Goal: Task Accomplishment & Management: Complete application form

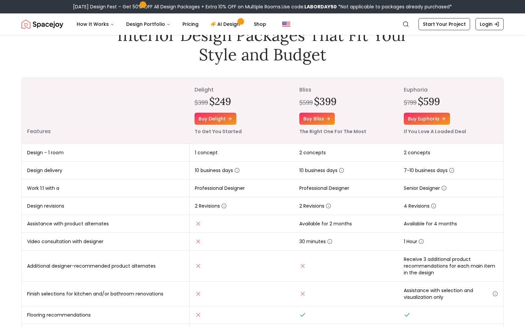
scroll to position [43, 0]
click at [453, 202] on td "4 Revisions" at bounding box center [451, 206] width 105 height 18
click at [445, 188] on icon "button" at bounding box center [444, 187] width 5 height 5
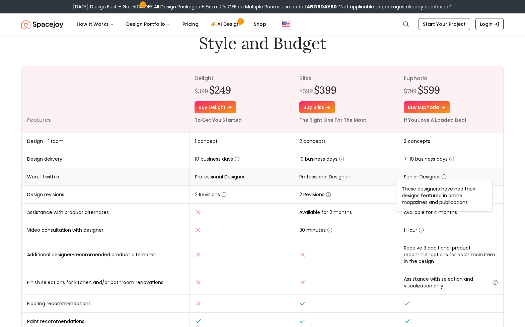
scroll to position [54, 0]
click at [494, 222] on td "1 Hour" at bounding box center [451, 230] width 105 height 18
click at [436, 194] on icon "button" at bounding box center [433, 194] width 5 height 5
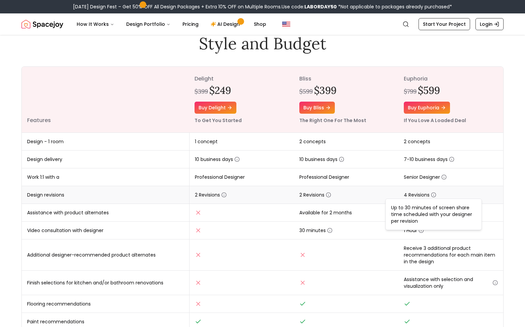
click at [476, 186] on td "4 Revisions" at bounding box center [451, 195] width 105 height 18
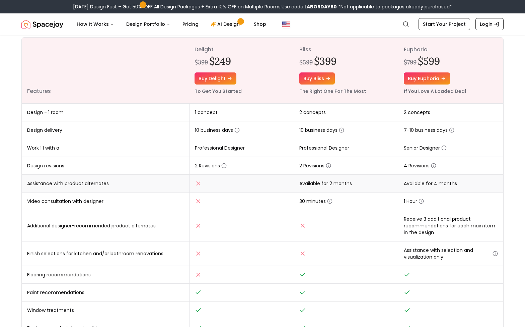
scroll to position [101, 0]
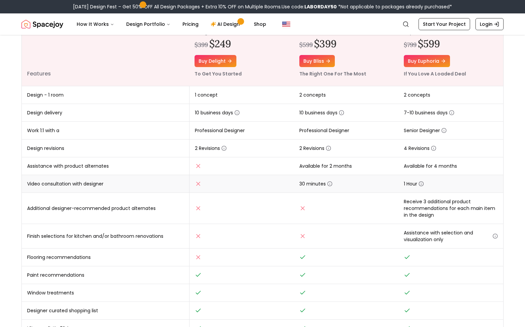
click at [422, 184] on icon "button" at bounding box center [421, 183] width 5 height 5
click at [489, 164] on td "Available for 4 months" at bounding box center [451, 166] width 105 height 18
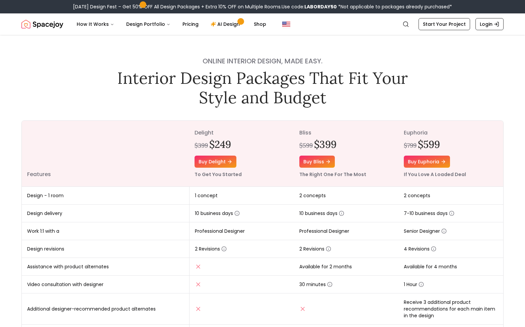
scroll to position [0, 0]
click at [223, 26] on link "AI Design" at bounding box center [226, 23] width 42 height 13
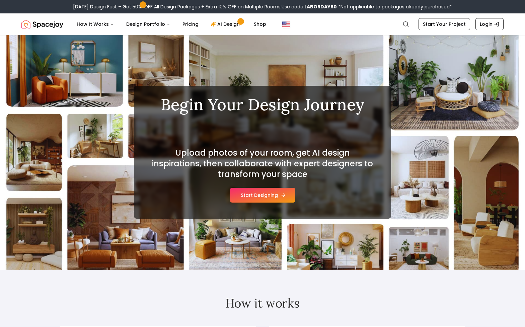
click at [265, 196] on button "Start Designing" at bounding box center [262, 195] width 65 height 15
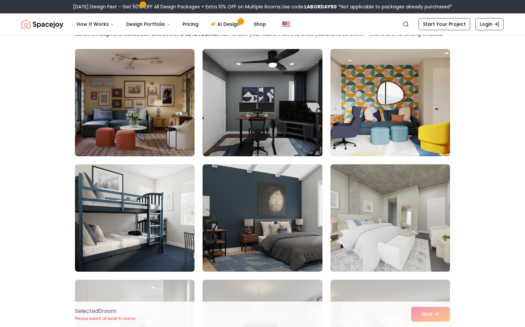
scroll to position [43, 0]
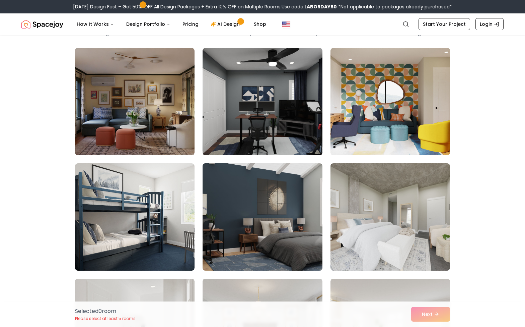
click at [252, 214] on img at bounding box center [263, 216] width 126 height 113
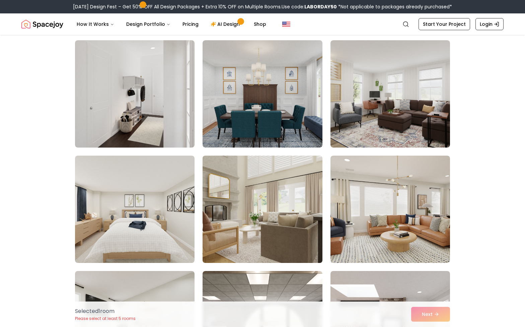
scroll to position [287, 0]
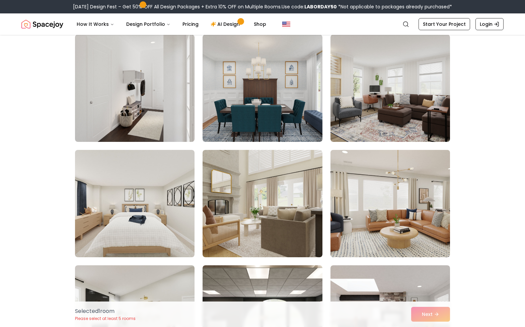
click at [393, 209] on img at bounding box center [391, 203] width 126 height 113
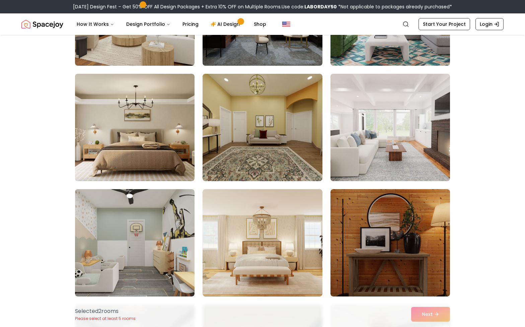
scroll to position [595, 0]
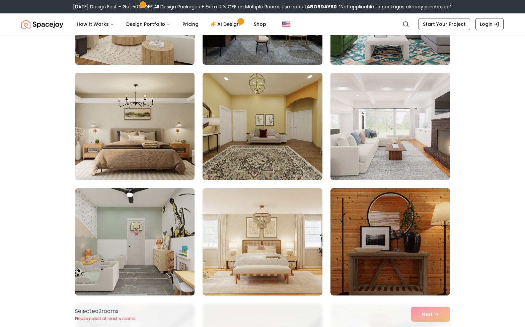
click at [392, 134] on img at bounding box center [391, 126] width 126 height 113
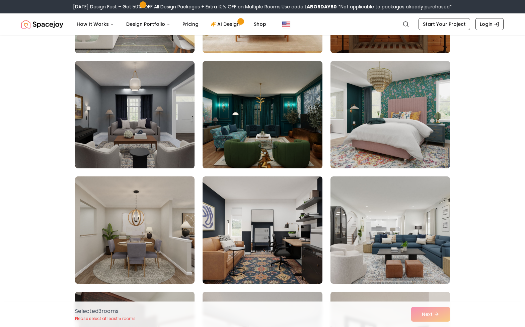
scroll to position [840, 0]
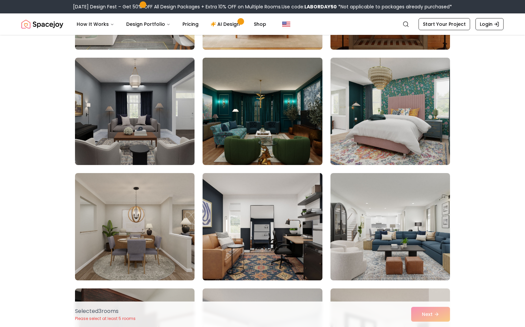
click at [271, 229] on img at bounding box center [263, 226] width 126 height 113
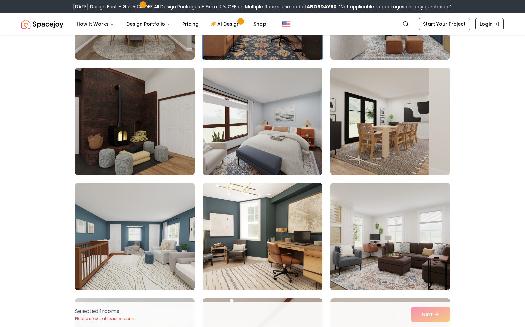
scroll to position [1063, 0]
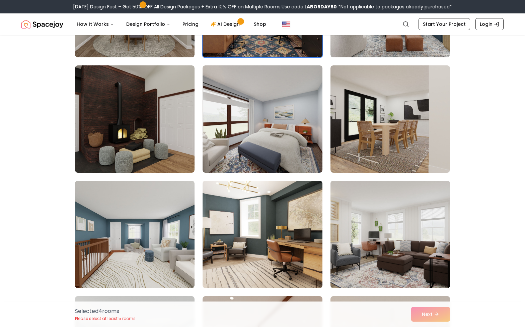
click at [381, 235] on img at bounding box center [391, 234] width 126 height 113
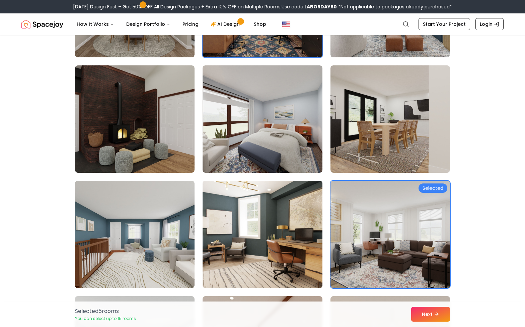
click at [270, 230] on img at bounding box center [263, 234] width 126 height 113
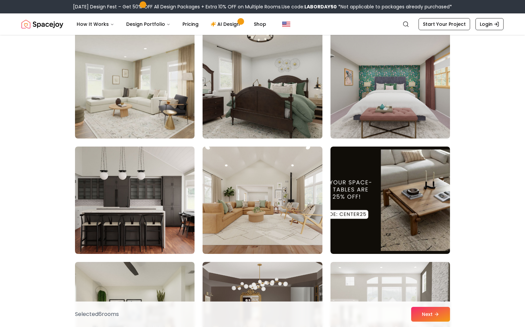
scroll to position [1447, 0]
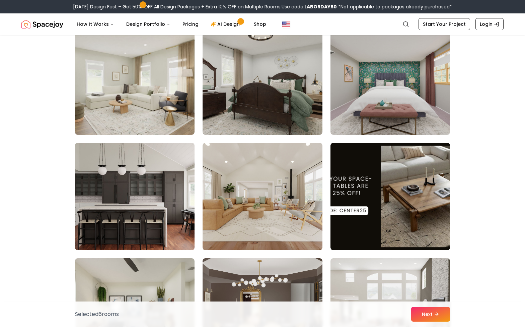
click at [117, 189] on img at bounding box center [135, 196] width 126 height 113
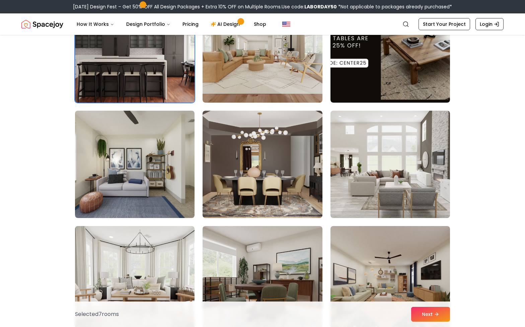
scroll to position [1615, 0]
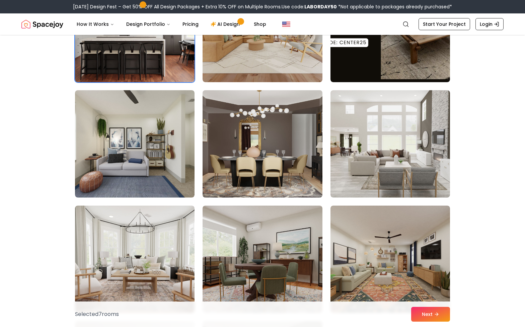
click at [275, 144] on img at bounding box center [263, 143] width 126 height 113
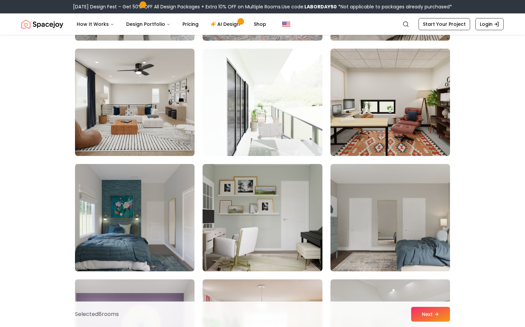
scroll to position [2003, 0]
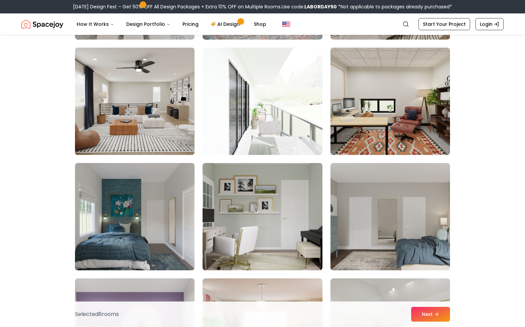
click at [154, 110] on img at bounding box center [135, 101] width 126 height 113
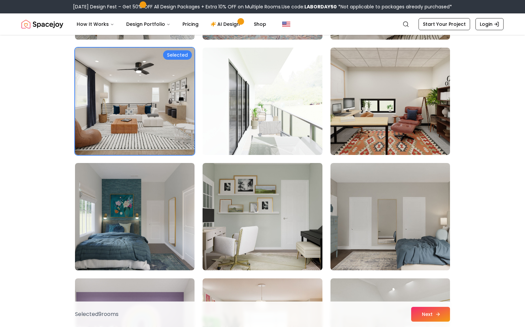
click at [425, 315] on button "Next" at bounding box center [430, 314] width 39 height 15
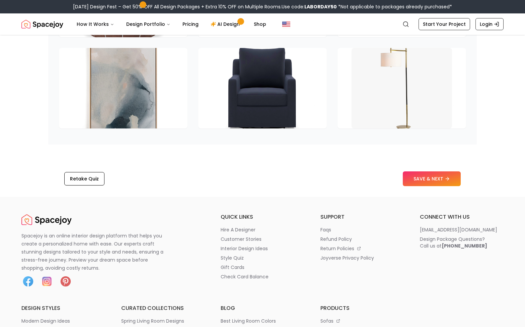
scroll to position [1036, 0]
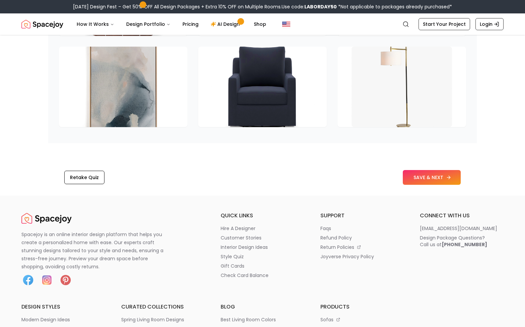
click at [420, 170] on button "SAVE & NEXT" at bounding box center [432, 177] width 58 height 15
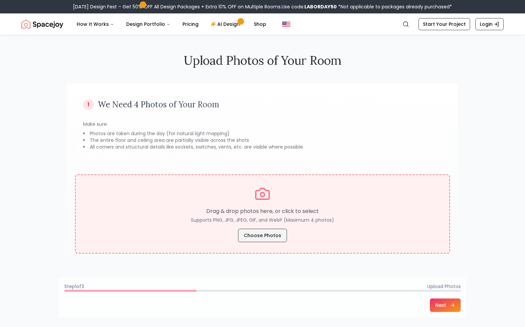
click at [261, 237] on button "Choose Photos" at bounding box center [262, 235] width 49 height 13
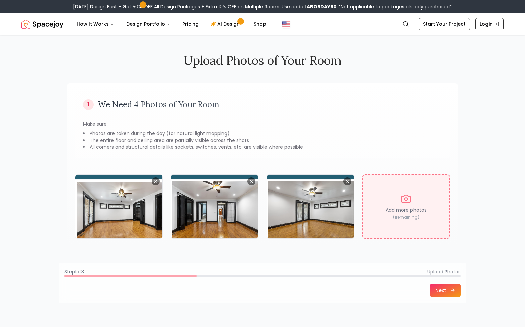
click at [444, 290] on button "Next" at bounding box center [445, 289] width 31 height 13
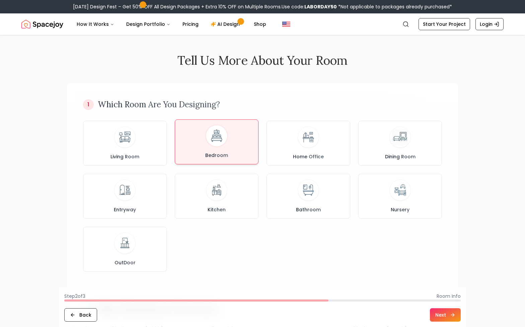
click at [230, 142] on div "Bedroom" at bounding box center [217, 142] width 72 height 34
click at [444, 313] on button "Next" at bounding box center [445, 314] width 31 height 13
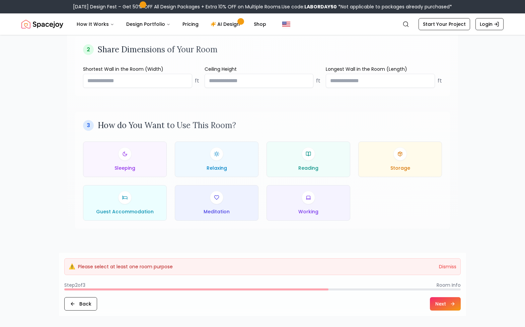
scroll to position [260, 0]
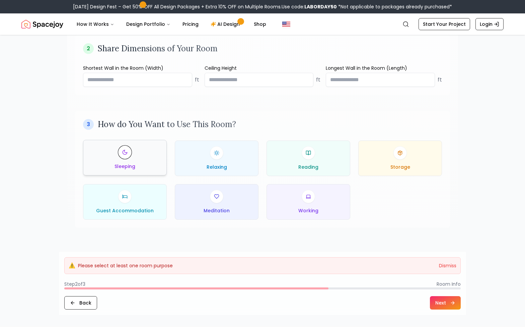
click at [143, 159] on div "Sleeping" at bounding box center [125, 157] width 72 height 24
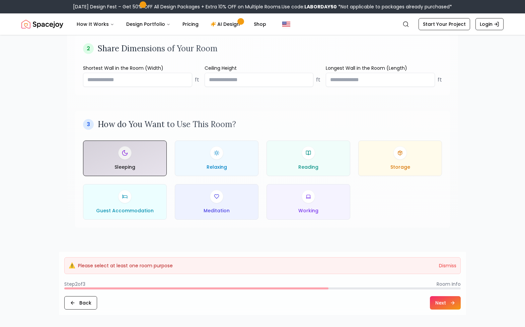
click at [444, 303] on button "Next" at bounding box center [445, 302] width 31 height 13
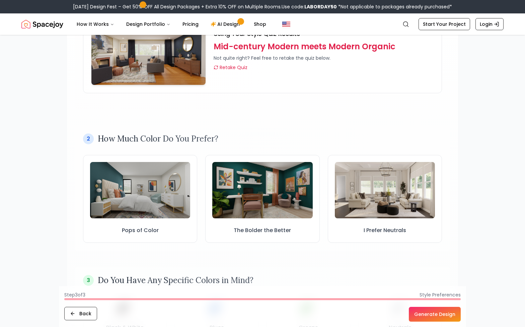
scroll to position [110, 0]
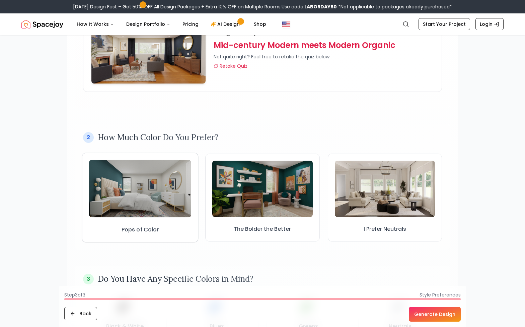
click at [144, 226] on h3 "Pops of Color" at bounding box center [141, 230] width 38 height 8
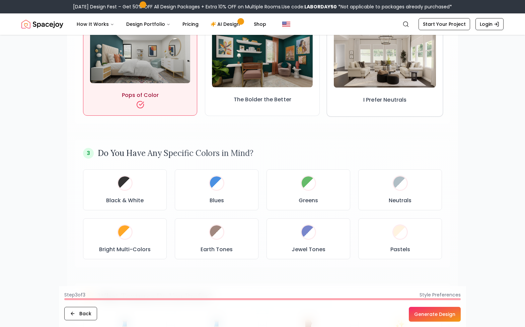
scroll to position [247, 0]
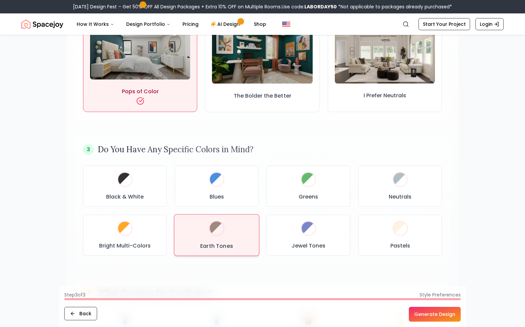
click at [241, 236] on div "Earth Tones" at bounding box center [217, 235] width 74 height 30
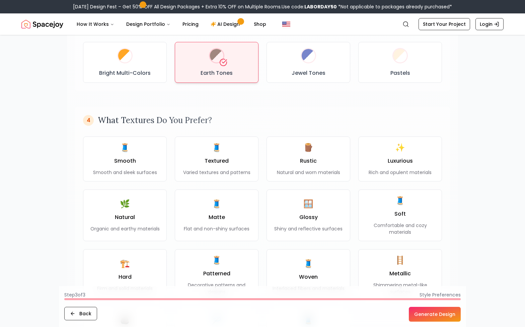
scroll to position [420, 0]
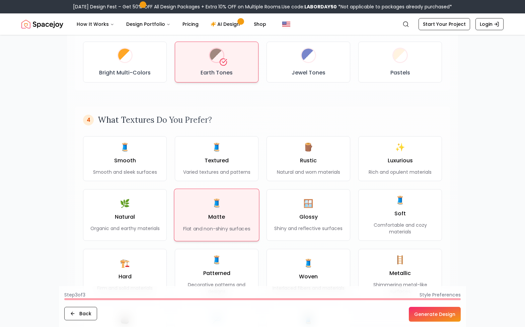
click at [222, 200] on div "🧵 Matte Flat and non-shiny surfaces" at bounding box center [216, 215] width 67 height 34
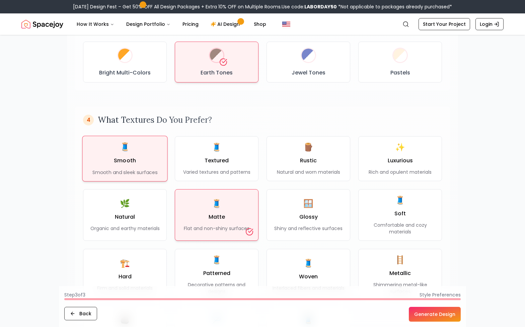
click at [136, 163] on div "🧵 Smooth Smooth and sleek surfaces" at bounding box center [124, 158] width 65 height 34
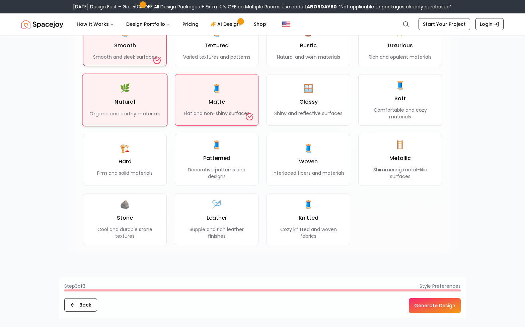
scroll to position [547, 0]
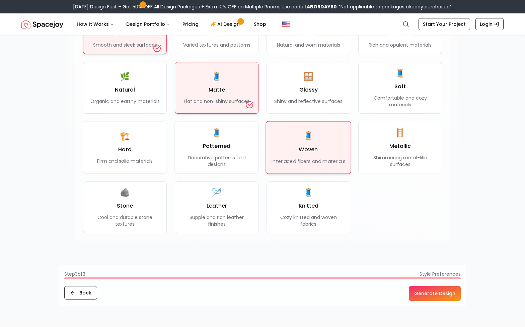
click at [324, 145] on div "🧵 Woven Interlaced fibers and materials" at bounding box center [308, 147] width 73 height 34
click at [428, 291] on button "Generate Design" at bounding box center [435, 293] width 52 height 15
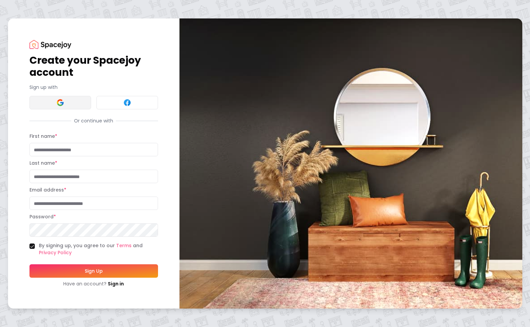
click at [54, 104] on button at bounding box center [60, 102] width 62 height 13
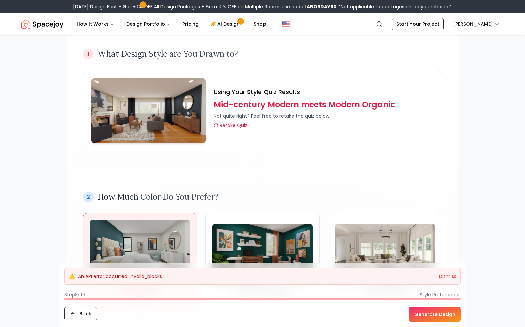
scroll to position [51, 0]
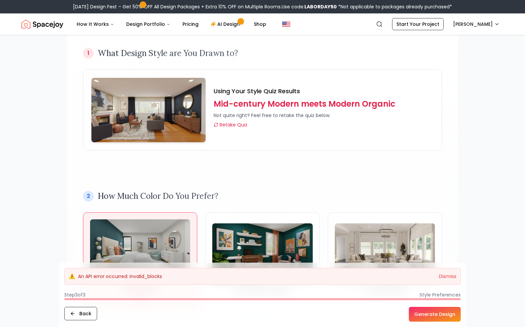
click at [432, 311] on button "Generate Design" at bounding box center [435, 314] width 52 height 15
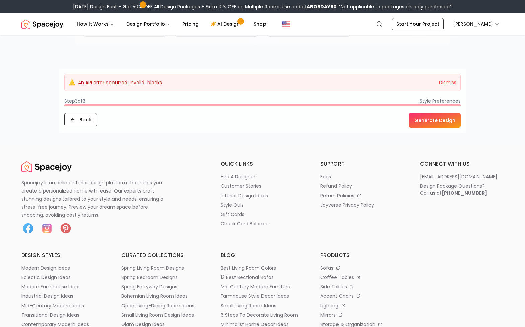
scroll to position [744, 0]
click at [436, 121] on button "Generate Design" at bounding box center [435, 120] width 52 height 15
click at [85, 119] on button "Back" at bounding box center [80, 119] width 33 height 13
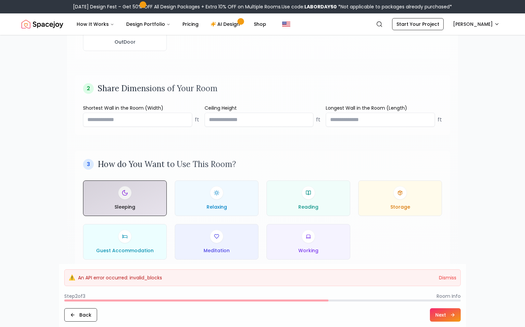
scroll to position [223, 0]
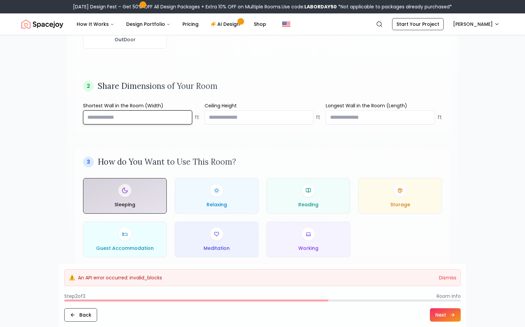
click at [125, 119] on input "number" at bounding box center [137, 117] width 109 height 14
type input "**"
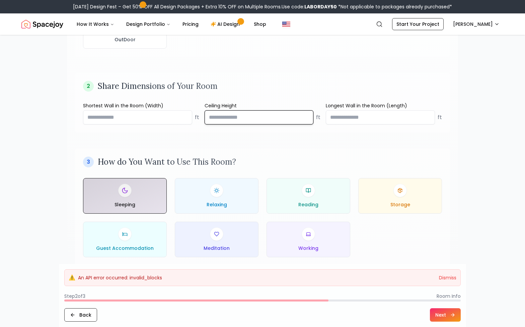
click at [222, 119] on input "number" at bounding box center [259, 117] width 109 height 14
type input "**"
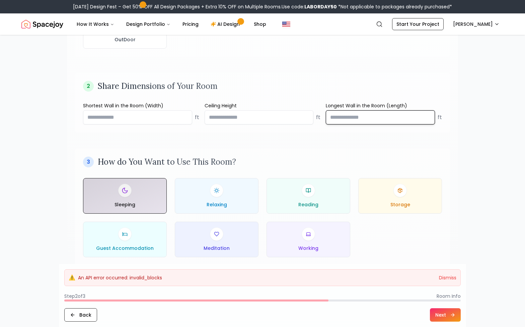
click at [346, 120] on input "number" at bounding box center [380, 117] width 109 height 14
type input "**"
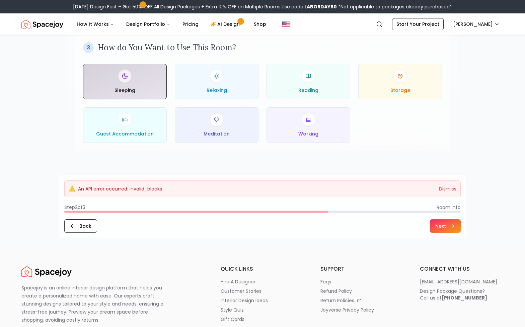
scroll to position [340, 0]
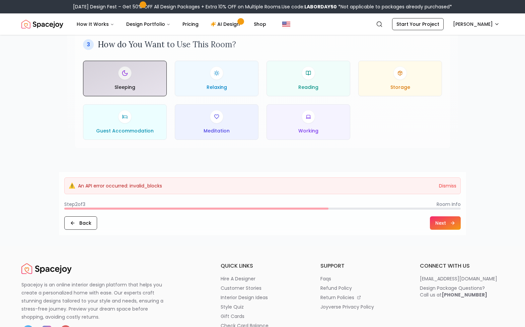
click at [441, 223] on button "Next" at bounding box center [445, 222] width 31 height 13
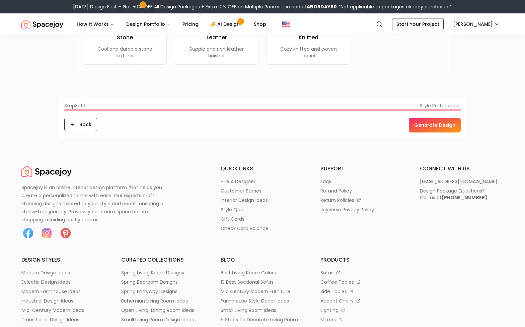
scroll to position [708, 0]
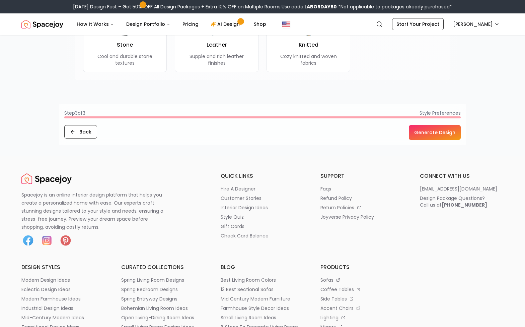
click at [441, 132] on button "Generate Design" at bounding box center [435, 132] width 52 height 15
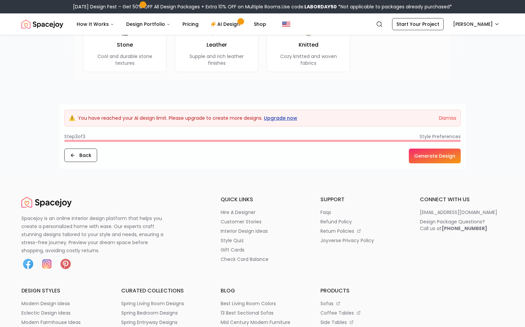
click at [279, 118] on link "Upgrade now" at bounding box center [281, 118] width 34 height 7
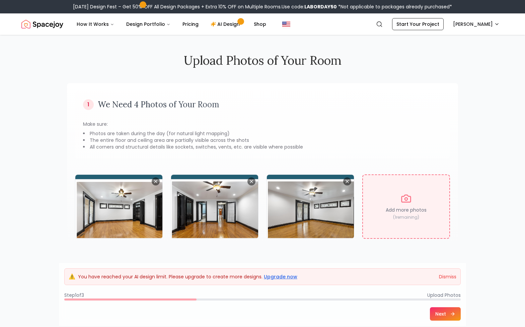
click at [413, 212] on p "Add more photos" at bounding box center [406, 209] width 41 height 7
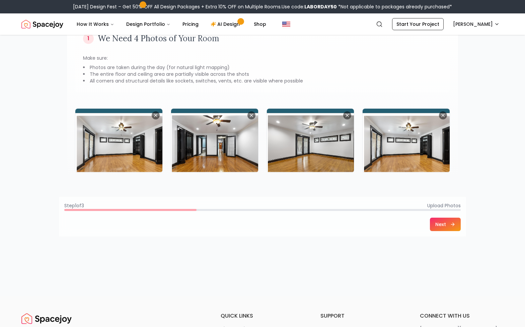
scroll to position [67, 0]
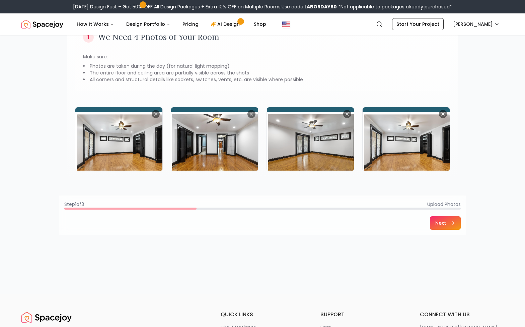
click at [441, 223] on button "Next" at bounding box center [445, 222] width 31 height 13
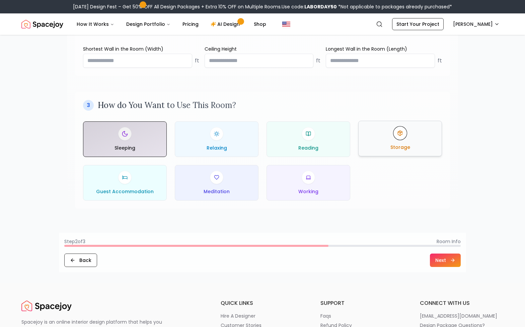
scroll to position [281, 0]
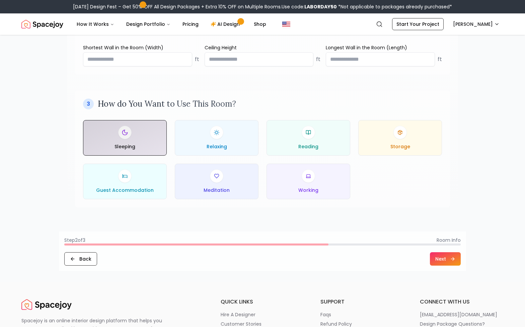
click at [445, 263] on button "Next" at bounding box center [445, 258] width 31 height 13
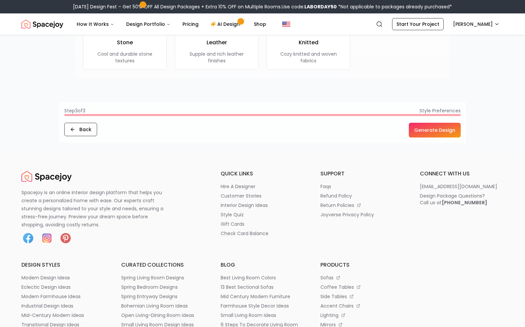
scroll to position [712, 0]
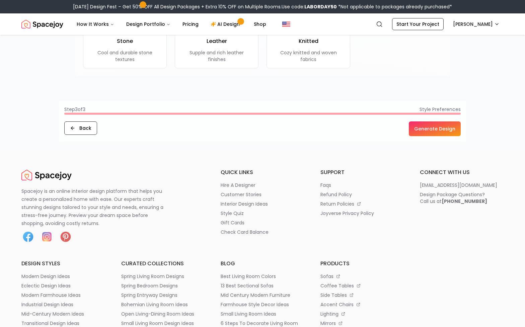
click at [433, 130] on button "Generate Design" at bounding box center [435, 128] width 52 height 15
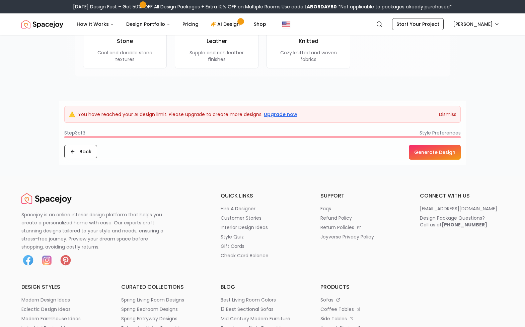
click at [448, 113] on button "Dismiss" at bounding box center [447, 114] width 17 height 7
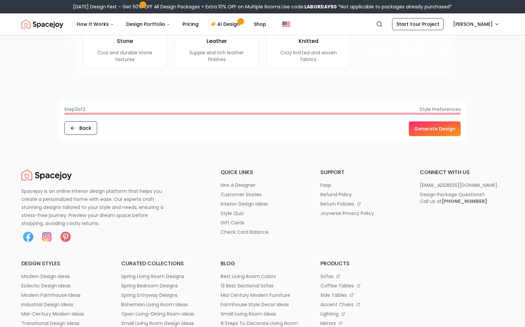
click at [438, 127] on button "Generate Design" at bounding box center [435, 128] width 52 height 15
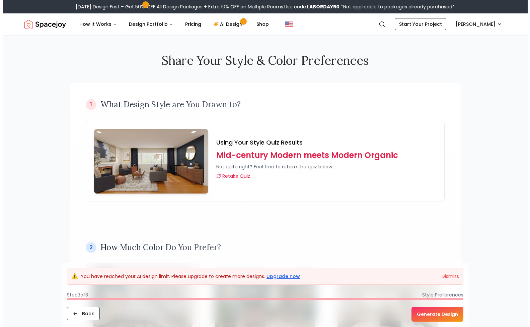
scroll to position [0, 0]
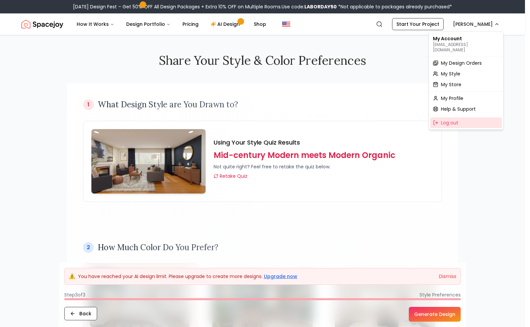
click at [450, 119] on span "Log out" at bounding box center [449, 122] width 17 height 7
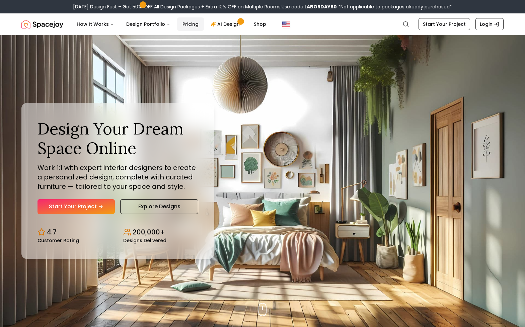
click at [188, 24] on link "Pricing" at bounding box center [190, 23] width 27 height 13
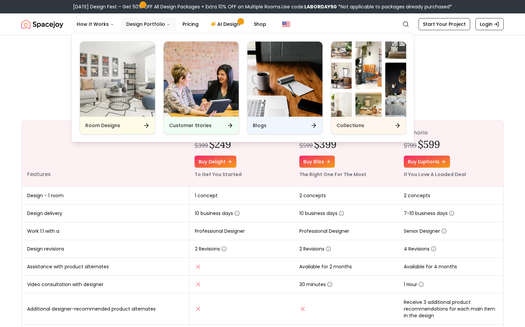
click at [152, 23] on button "Design Portfolio" at bounding box center [148, 23] width 55 height 13
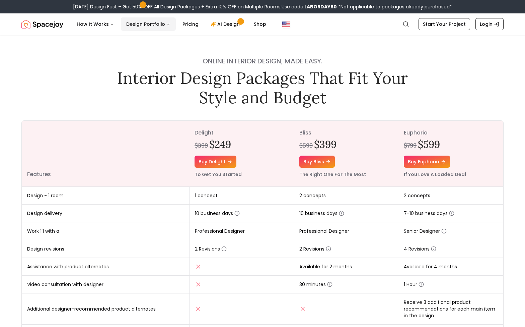
click at [152, 23] on button "Design Portfolio" at bounding box center [148, 23] width 55 height 13
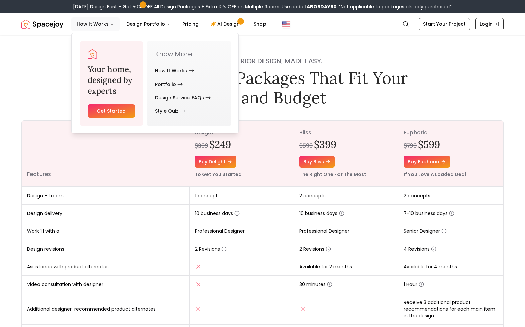
click at [89, 26] on button "How It Works" at bounding box center [95, 23] width 48 height 13
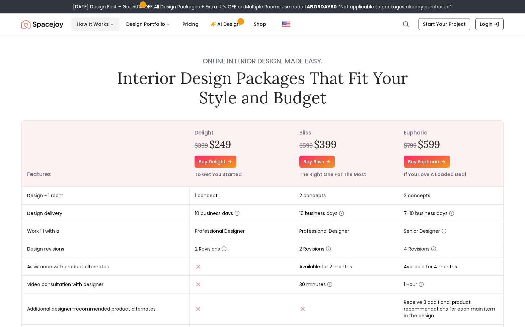
click at [89, 26] on button "How It Works" at bounding box center [95, 23] width 48 height 13
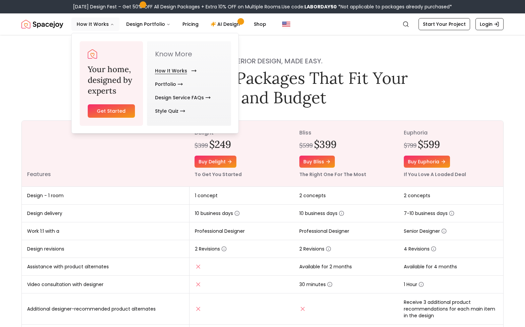
click at [166, 70] on link "How It Works" at bounding box center [174, 70] width 39 height 13
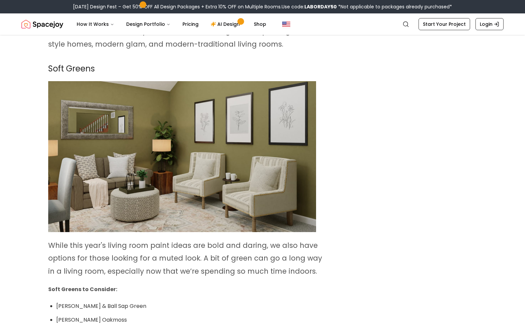
scroll to position [2134, 0]
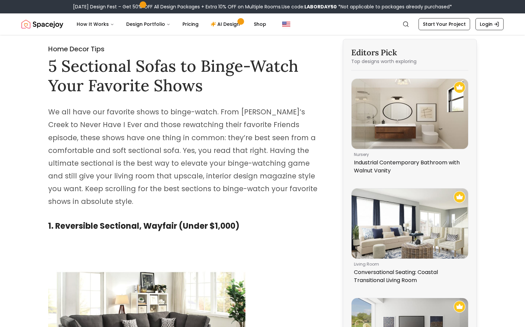
click at [48, 22] on img "Spacejoy" at bounding box center [42, 23] width 42 height 13
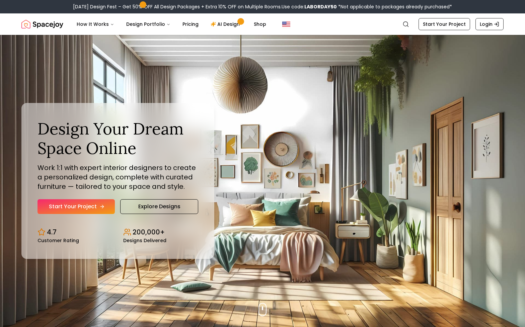
click at [75, 206] on link "Start Your Project" at bounding box center [76, 206] width 77 height 15
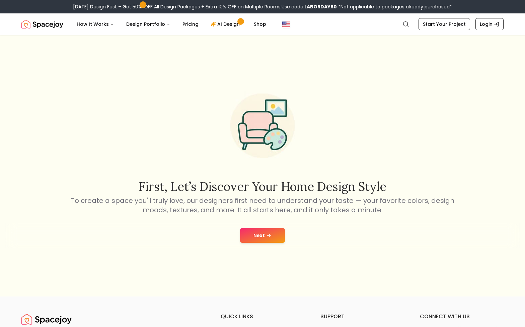
click at [261, 235] on button "Next" at bounding box center [262, 235] width 45 height 15
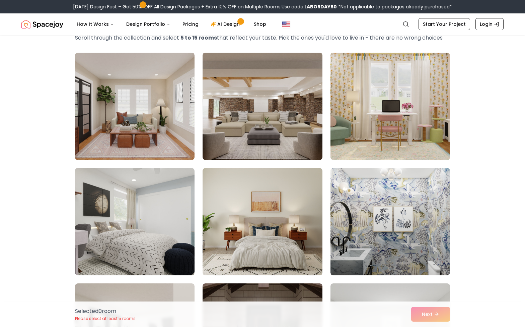
scroll to position [41, 0]
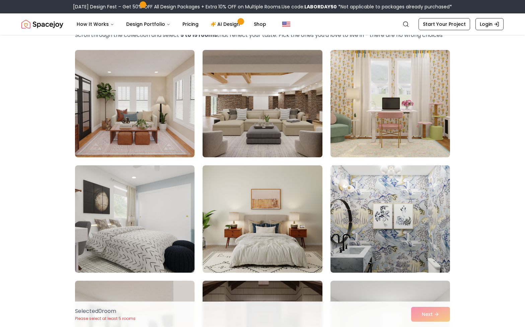
click at [243, 113] on img at bounding box center [263, 103] width 126 height 113
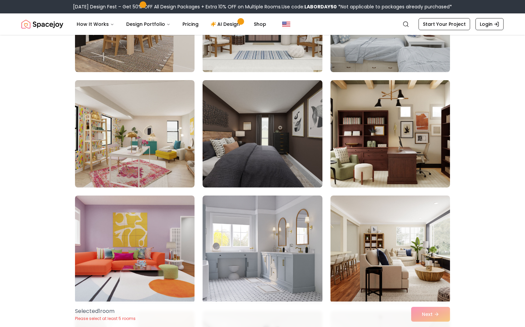
scroll to position [357, 0]
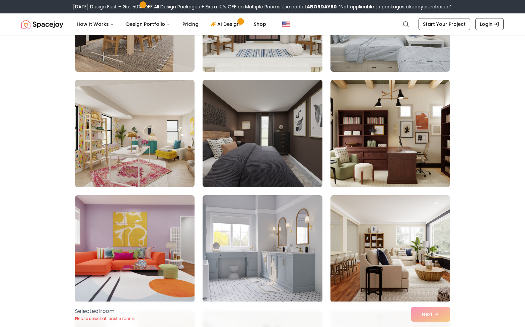
click at [247, 139] on img at bounding box center [263, 133] width 126 height 113
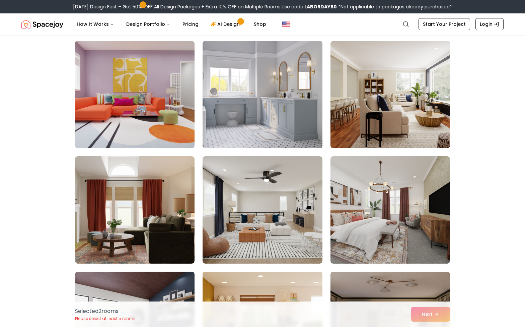
scroll to position [512, 0]
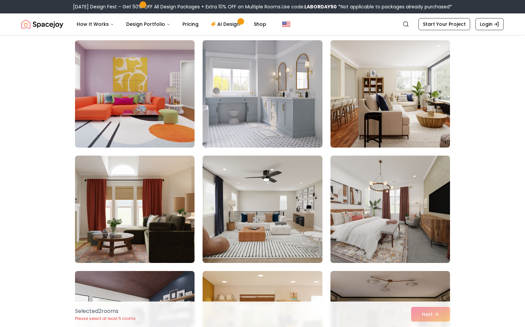
click at [390, 106] on img at bounding box center [391, 94] width 126 height 113
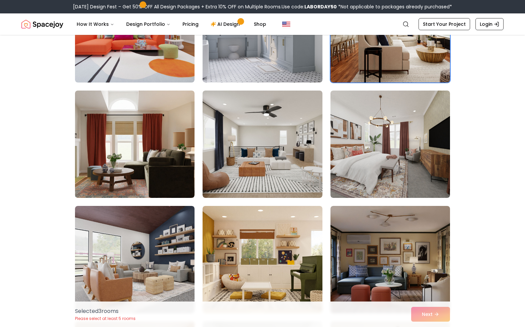
scroll to position [581, 0]
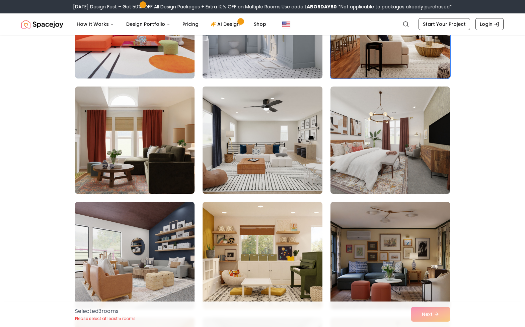
click at [282, 137] on img at bounding box center [263, 140] width 126 height 113
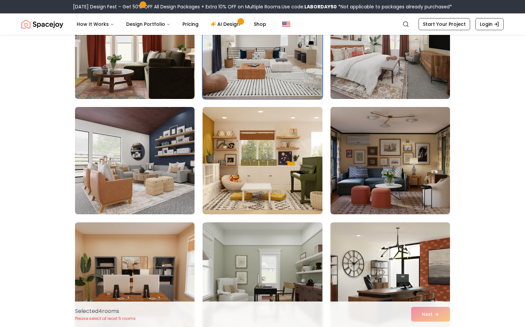
scroll to position [687, 0]
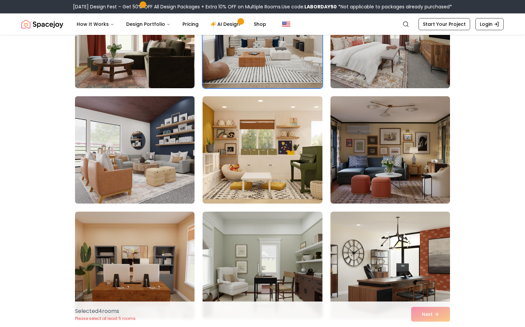
click at [143, 150] on img at bounding box center [135, 149] width 126 height 113
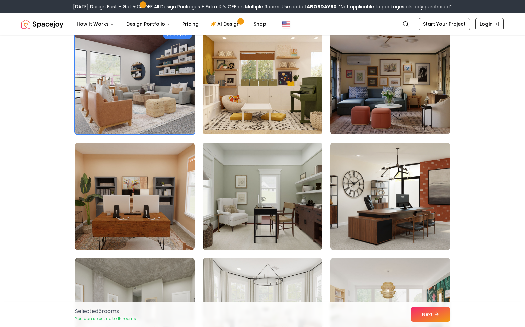
scroll to position [756, 0]
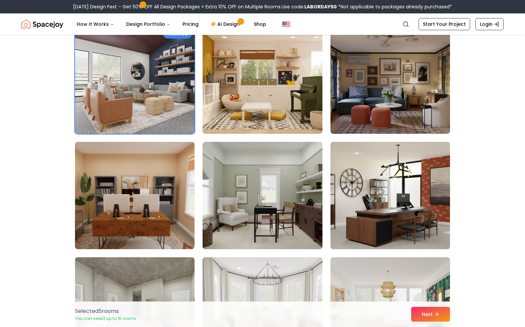
click at [425, 195] on img at bounding box center [391, 195] width 126 height 113
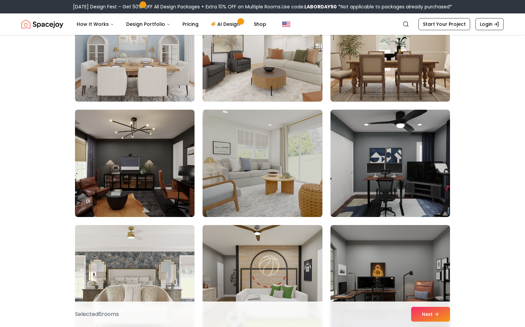
scroll to position [1481, 0]
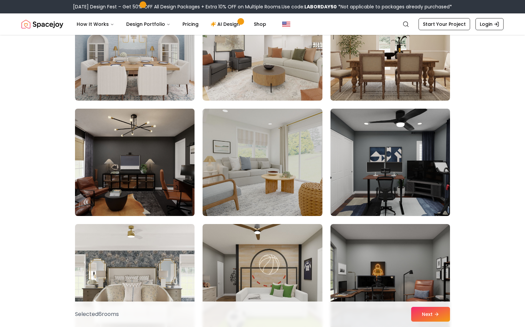
click at [127, 172] on img at bounding box center [135, 162] width 126 height 113
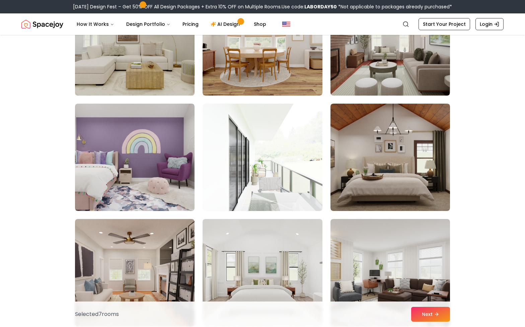
scroll to position [1832, 0]
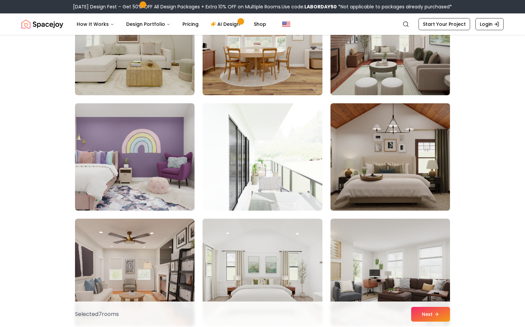
click at [410, 166] on img at bounding box center [391, 157] width 126 height 113
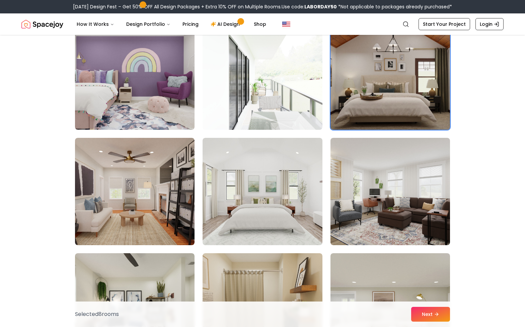
scroll to position [1943, 0]
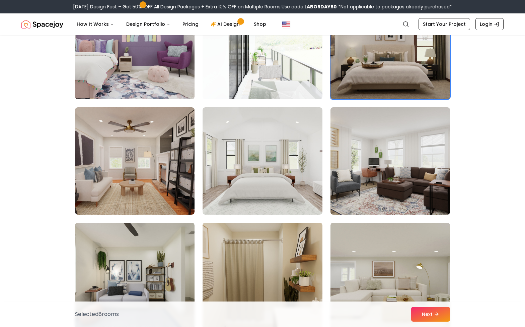
click at [388, 169] on img at bounding box center [391, 161] width 126 height 113
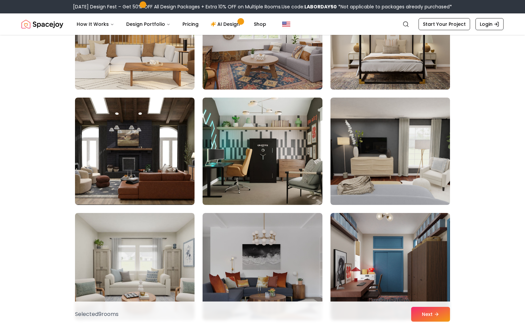
scroll to position [2431, 0]
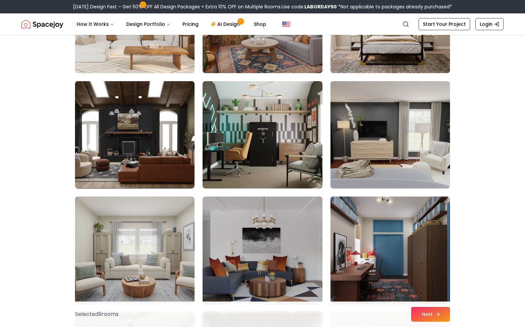
click at [425, 314] on button "Next" at bounding box center [430, 314] width 39 height 15
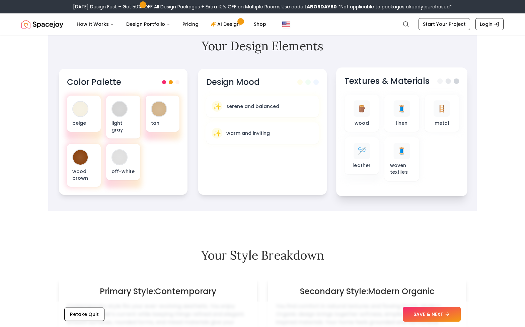
scroll to position [234, 0]
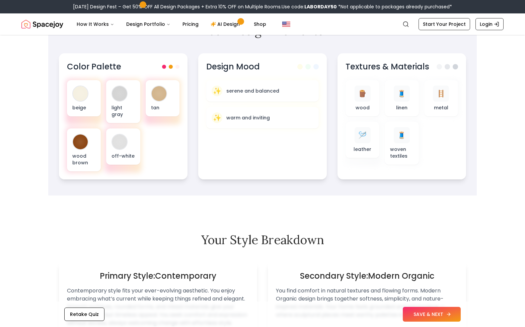
click at [430, 309] on button "SAVE & NEXT" at bounding box center [432, 314] width 58 height 15
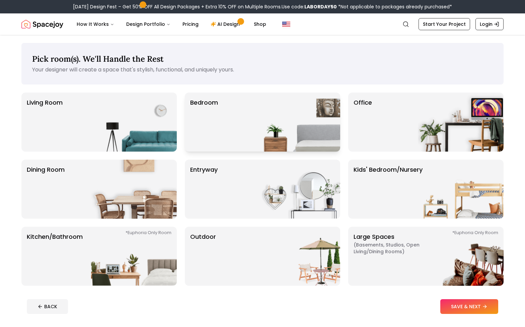
click at [251, 132] on div "Bedroom" at bounding box center [262, 121] width 155 height 59
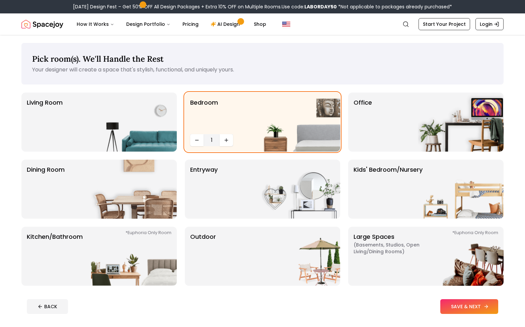
click at [468, 306] on button "SAVE & NEXT" at bounding box center [470, 306] width 58 height 15
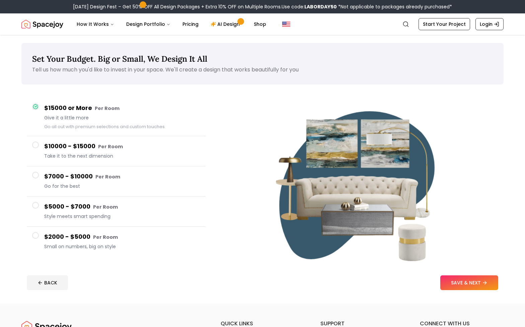
click at [77, 177] on h4 "$7000 - $10000 Per Room" at bounding box center [122, 177] width 156 height 10
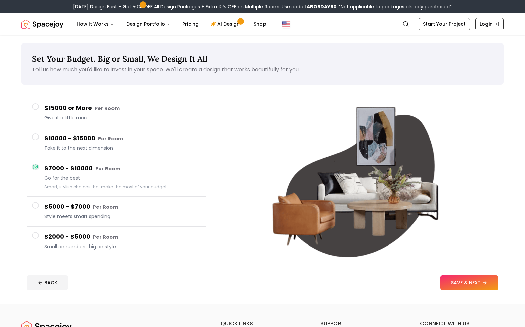
click at [86, 143] on div "$10000 - $15000 Per Room Take it to the next dimension" at bounding box center [122, 142] width 156 height 19
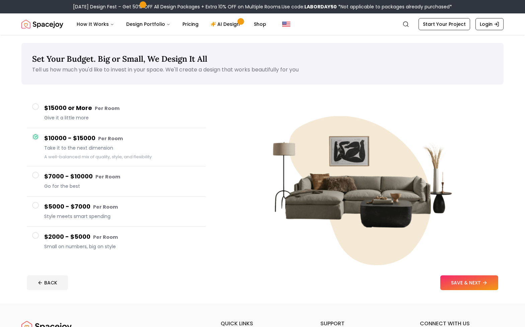
click at [84, 106] on h4 "$15000 or More Per Room" at bounding box center [122, 108] width 156 height 10
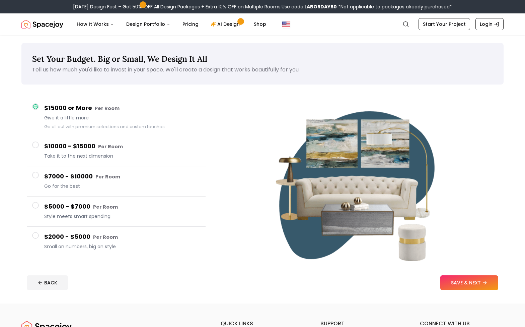
click at [89, 179] on h4 "$7000 - $10000 Per Room" at bounding box center [122, 177] width 156 height 10
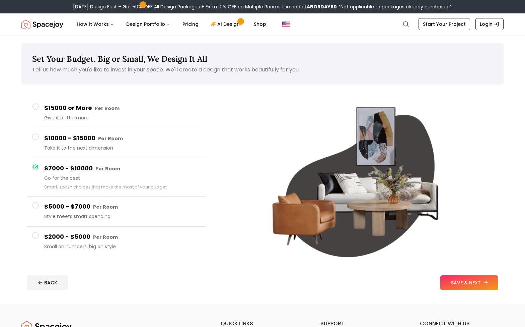
click at [468, 284] on button "SAVE & NEXT" at bounding box center [470, 282] width 58 height 15
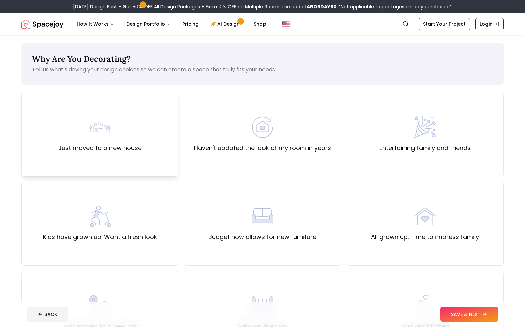
click at [125, 110] on div "Just moved to a new house" at bounding box center [99, 134] width 157 height 84
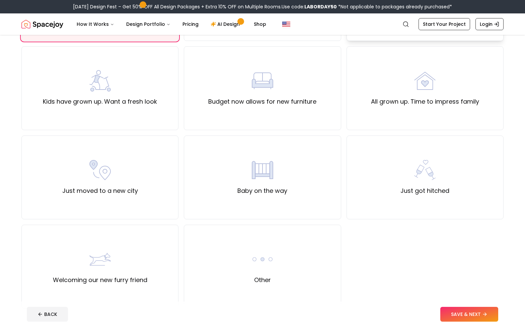
scroll to position [136, 0]
click at [467, 315] on button "SAVE & NEXT" at bounding box center [470, 314] width 58 height 15
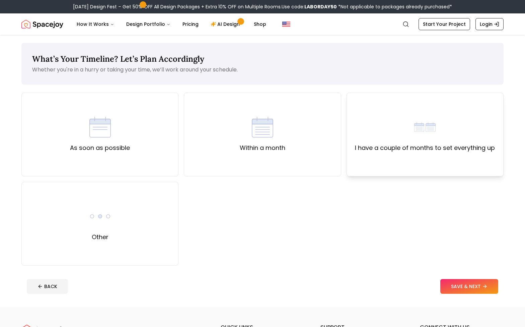
click at [436, 147] on label "I have a couple of months to set everything up" at bounding box center [425, 147] width 140 height 9
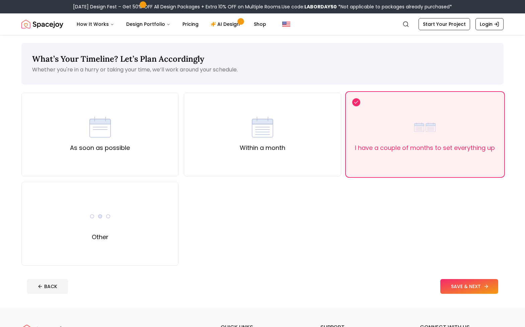
click at [473, 288] on button "SAVE & NEXT" at bounding box center [470, 286] width 58 height 15
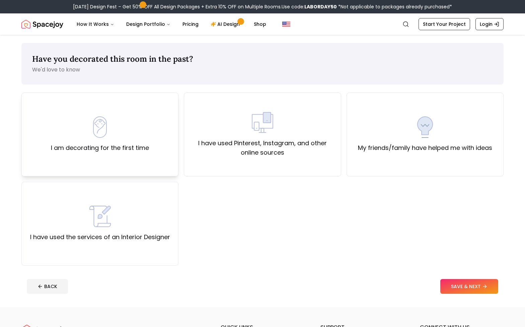
click at [101, 129] on img at bounding box center [99, 126] width 21 height 21
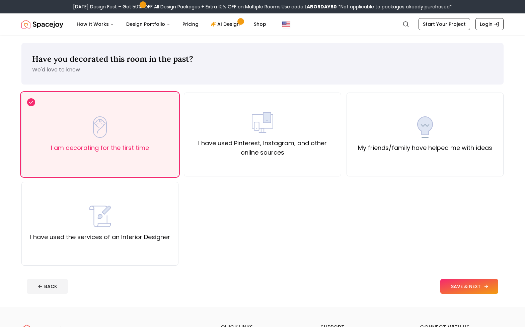
click at [474, 285] on button "SAVE & NEXT" at bounding box center [470, 286] width 58 height 15
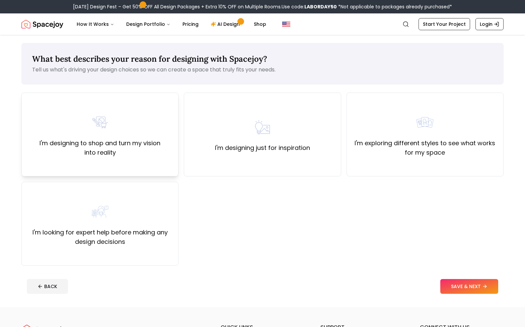
click at [135, 137] on div "I'm designing to shop and turn my vision into reality" at bounding box center [100, 135] width 146 height 46
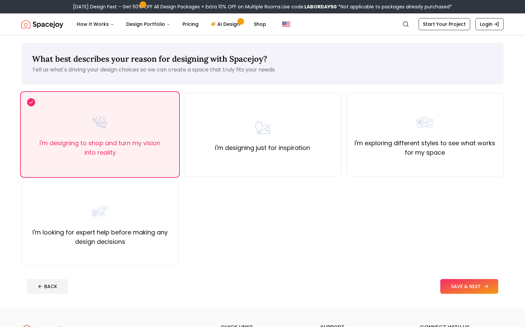
click at [471, 286] on button "SAVE & NEXT" at bounding box center [470, 286] width 58 height 15
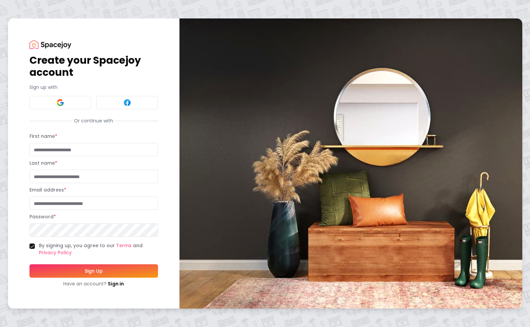
type input "***"
type input "*****"
type input "**********"
click at [144, 299] on div "**********" at bounding box center [94, 163] width 172 height 290
click at [97, 270] on button "Sign Up" at bounding box center [93, 270] width 129 height 13
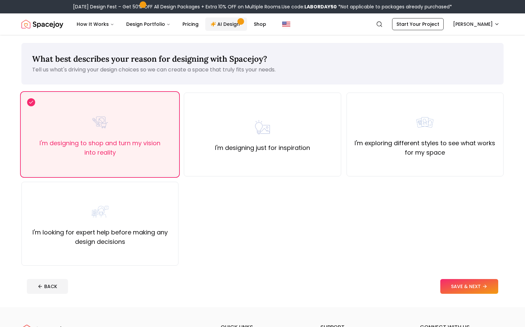
click at [219, 24] on link "AI Design" at bounding box center [226, 23] width 42 height 13
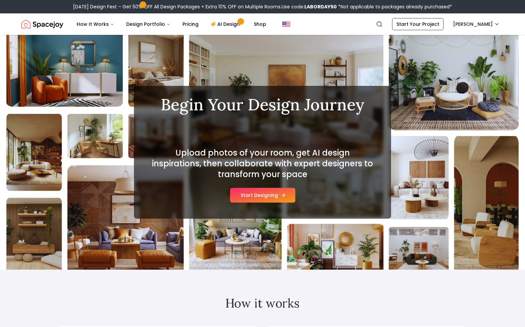
click at [257, 196] on button "Start Designing" at bounding box center [262, 195] width 65 height 15
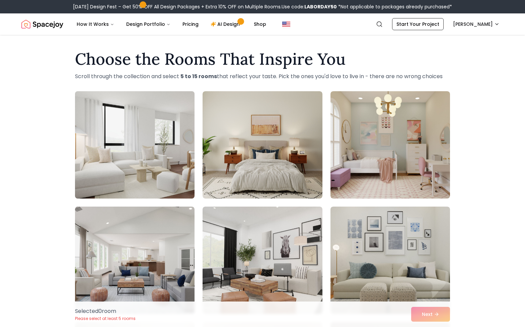
click at [124, 117] on img at bounding box center [135, 144] width 126 height 113
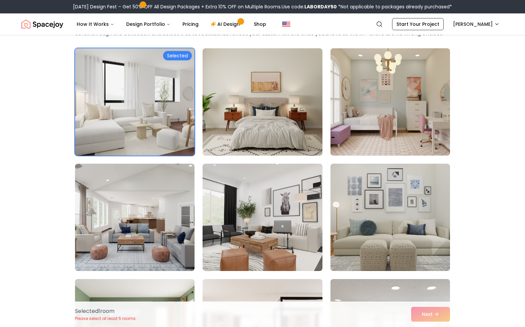
scroll to position [154, 0]
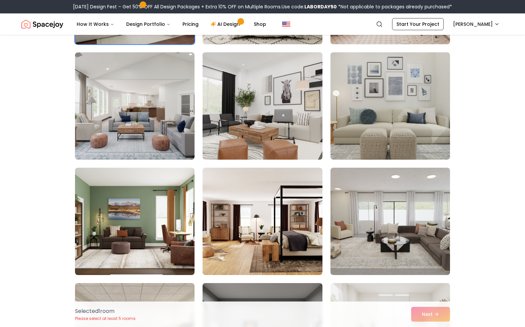
click at [262, 138] on img at bounding box center [263, 106] width 126 height 113
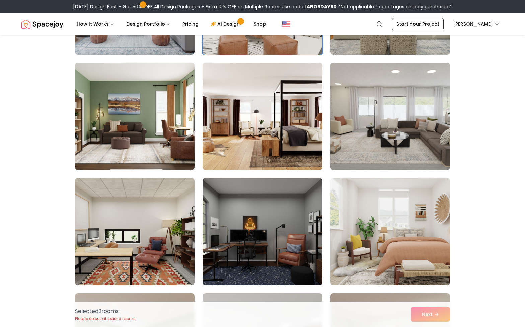
scroll to position [260, 0]
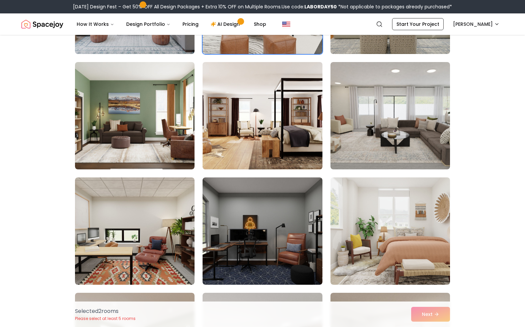
click at [247, 140] on img at bounding box center [263, 115] width 126 height 113
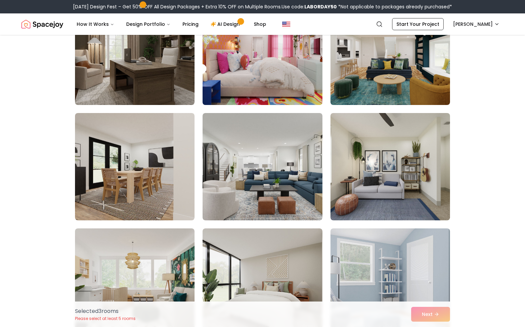
scroll to position [910, 0]
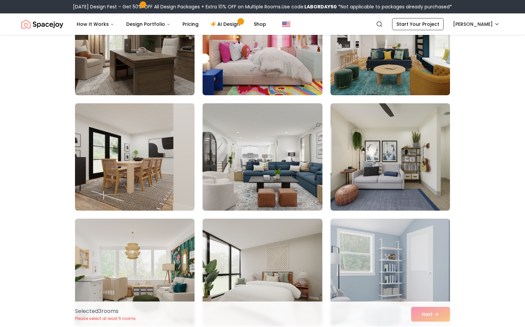
click at [273, 156] on img at bounding box center [263, 157] width 126 height 113
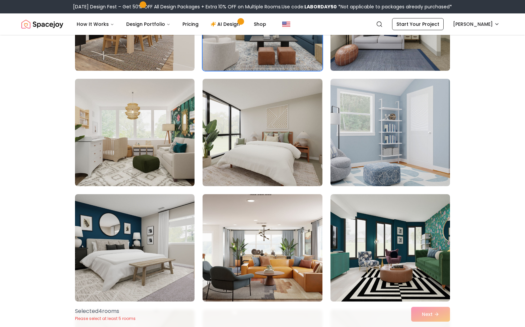
scroll to position [1049, 0]
click at [264, 251] on img at bounding box center [263, 248] width 126 height 113
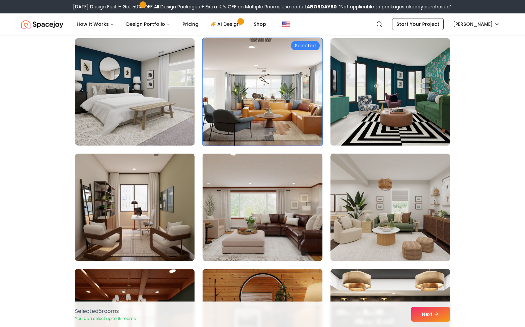
scroll to position [1206, 0]
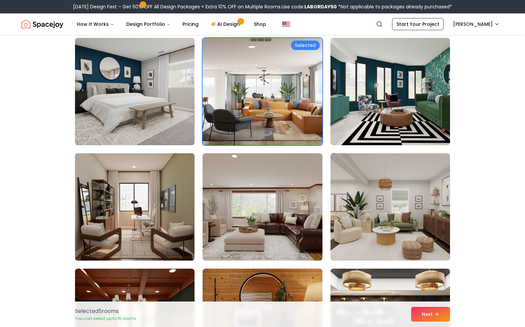
click at [133, 208] on img at bounding box center [135, 206] width 126 height 113
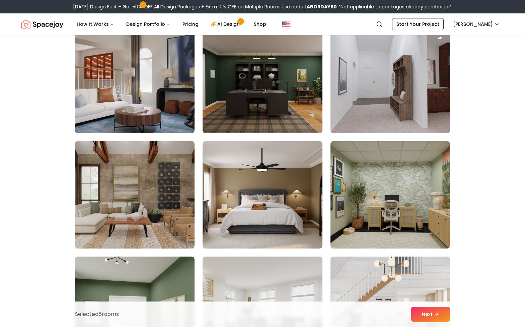
scroll to position [1911, 0]
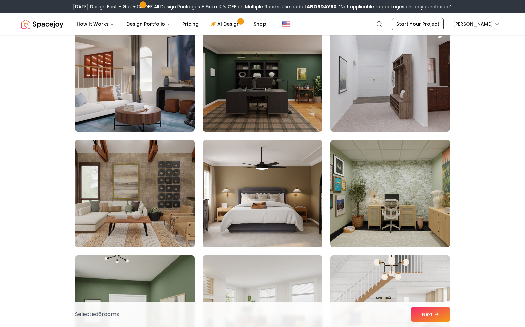
click at [133, 208] on img at bounding box center [135, 193] width 126 height 113
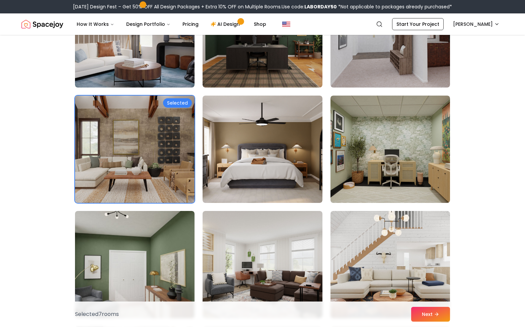
scroll to position [1960, 0]
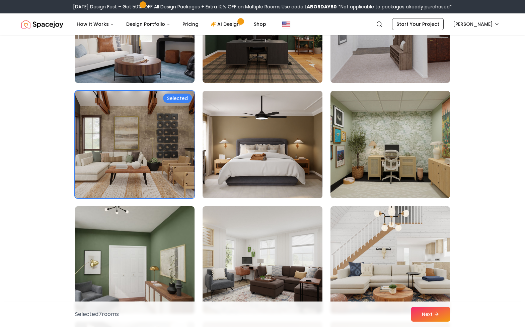
click at [254, 147] on img at bounding box center [263, 144] width 126 height 113
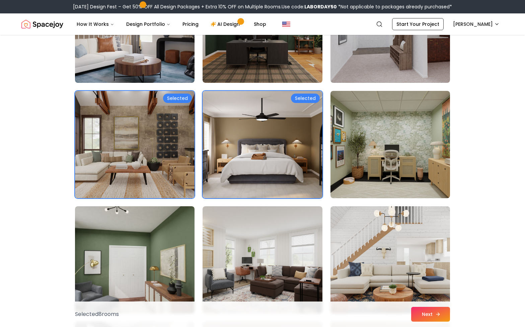
click at [424, 310] on button "Next" at bounding box center [430, 314] width 39 height 15
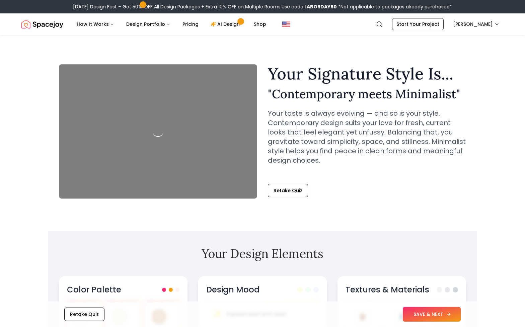
click at [428, 312] on button "SAVE & NEXT" at bounding box center [432, 314] width 58 height 15
